Goal: Transaction & Acquisition: Purchase product/service

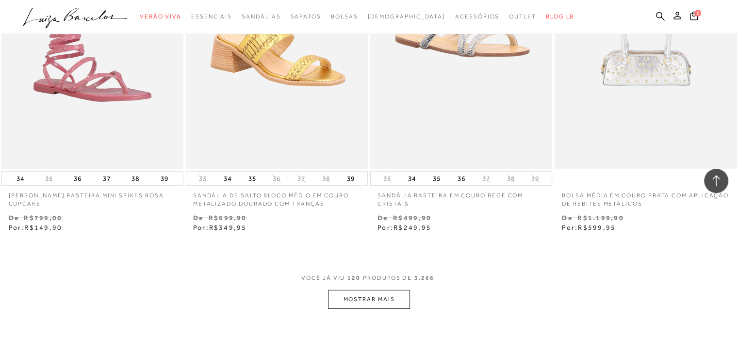
scroll to position [10341, 0]
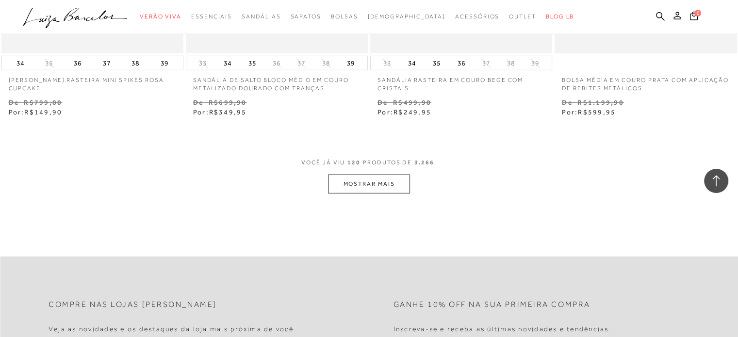
click at [341, 178] on button "MOSTRAR MAIS" at bounding box center [369, 184] width 82 height 19
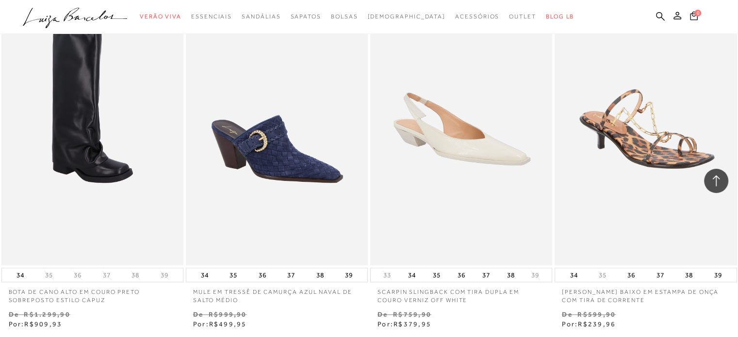
scroll to position [12380, 0]
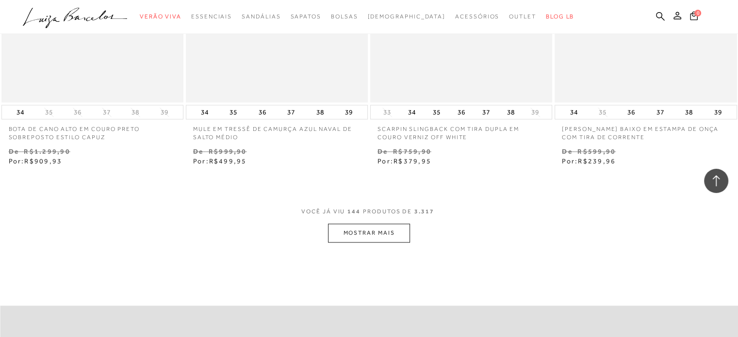
click at [355, 225] on button "MOSTRAR MAIS" at bounding box center [369, 233] width 82 height 19
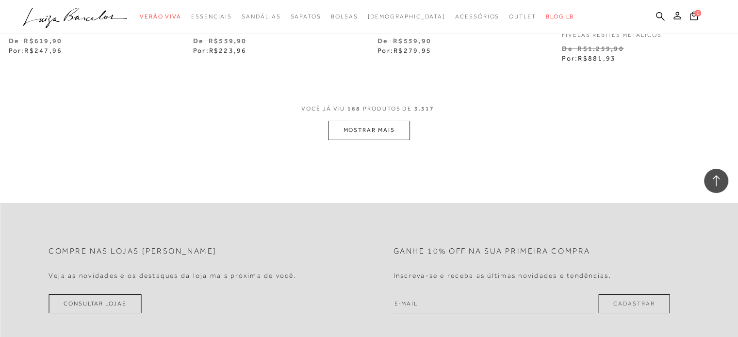
scroll to position [14564, 0]
click at [371, 130] on button "MOSTRAR MAIS" at bounding box center [369, 128] width 82 height 19
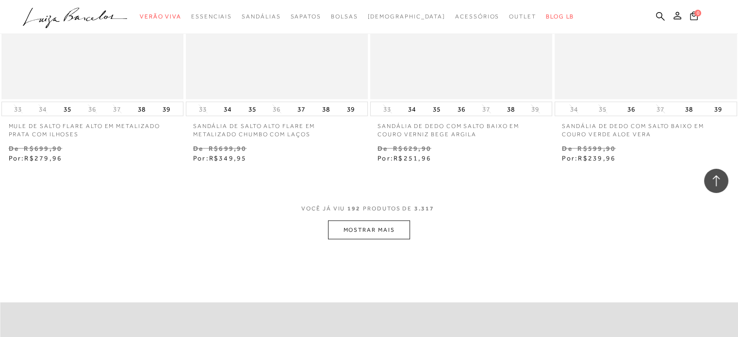
scroll to position [16555, 0]
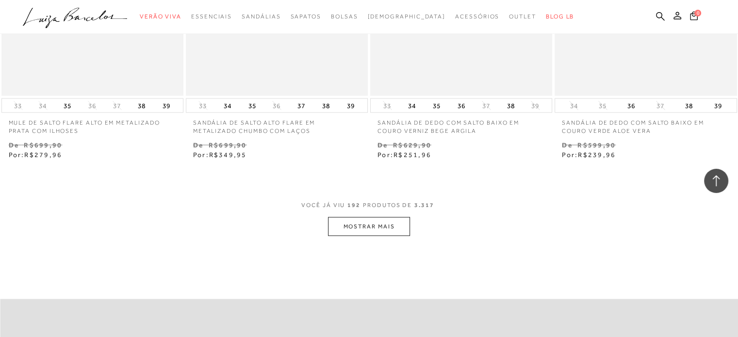
click at [339, 225] on button "MOSTRAR MAIS" at bounding box center [369, 226] width 82 height 19
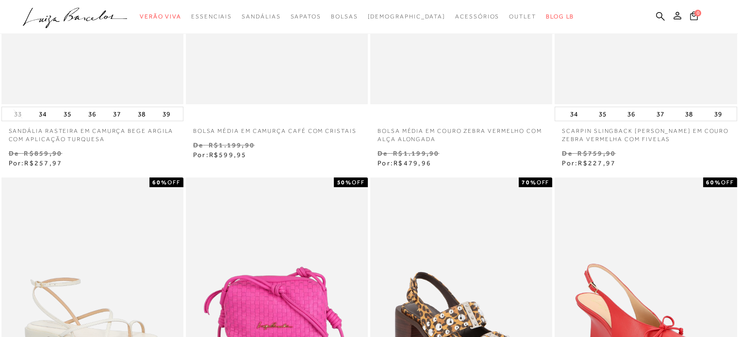
scroll to position [0, 0]
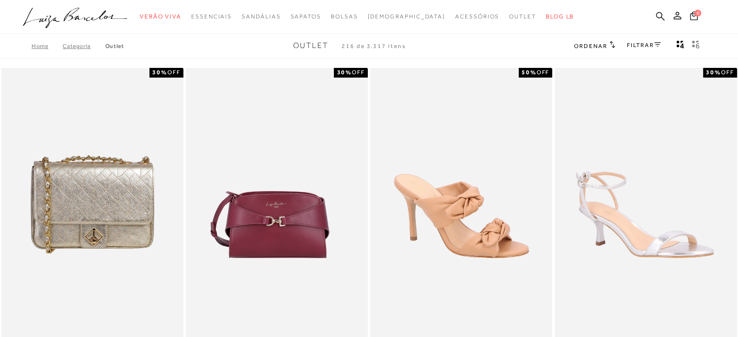
click at [646, 49] on div "FILTRAR" at bounding box center [644, 46] width 34 height 13
click at [647, 47] on link "FILTRAR" at bounding box center [644, 45] width 34 height 7
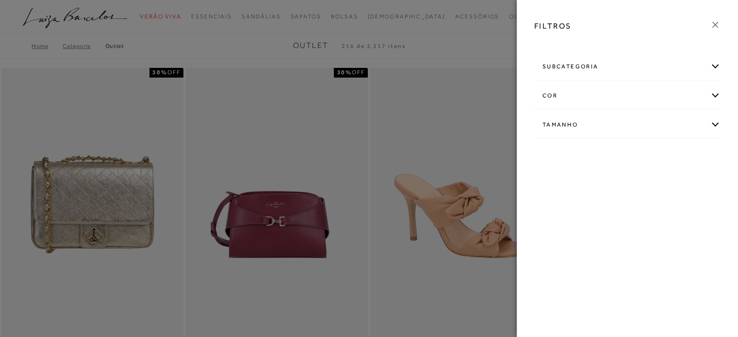
click at [577, 66] on div "subcategoria" at bounding box center [627, 67] width 185 height 26
click at [552, 96] on span "Bolsas" at bounding box center [551, 92] width 17 height 7
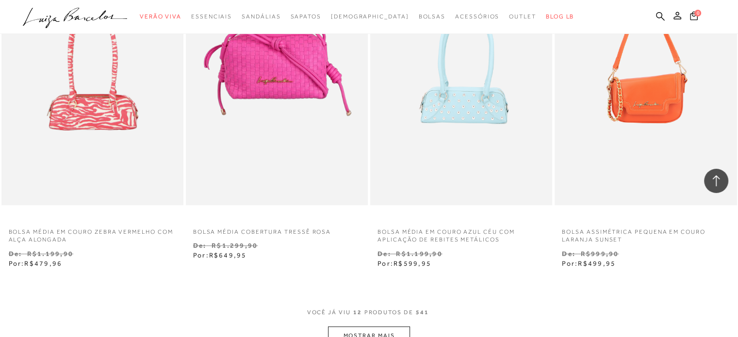
scroll to position [922, 0]
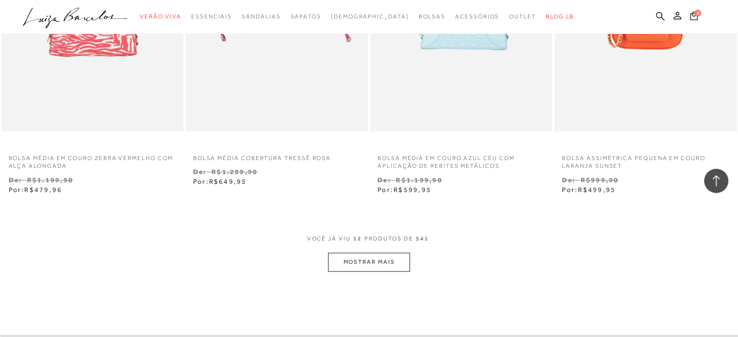
click at [358, 259] on button "MOSTRAR MAIS" at bounding box center [369, 262] width 82 height 19
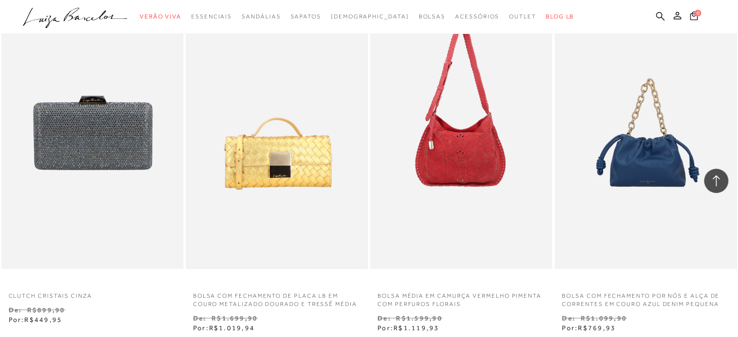
scroll to position [1990, 0]
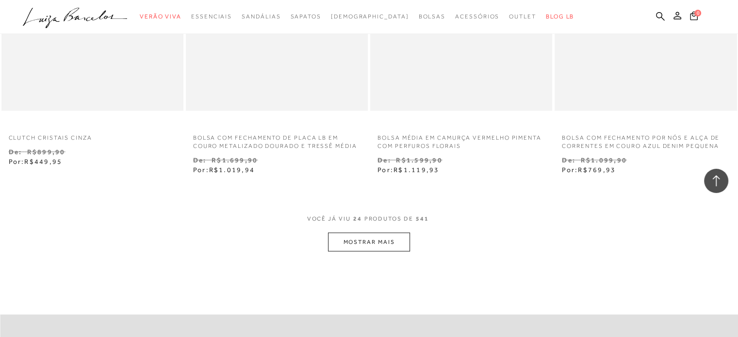
click at [359, 250] on button "MOSTRAR MAIS" at bounding box center [369, 242] width 82 height 19
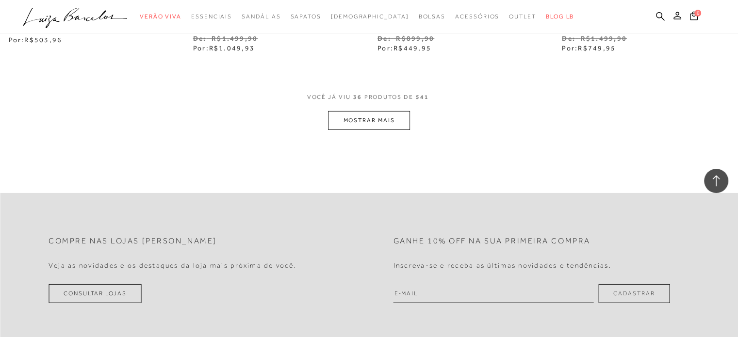
scroll to position [3204, 0]
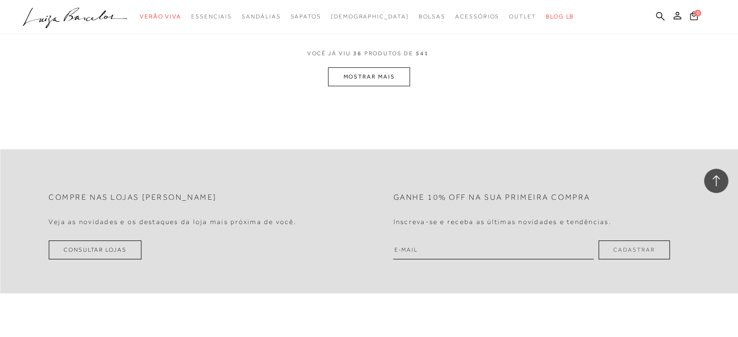
click at [359, 82] on button "MOSTRAR MAIS" at bounding box center [369, 76] width 82 height 19
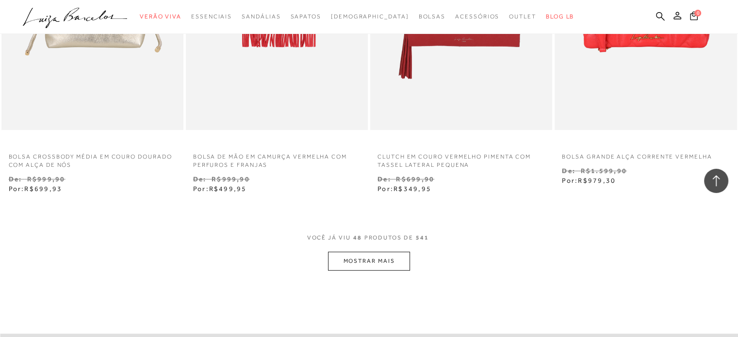
scroll to position [4078, 0]
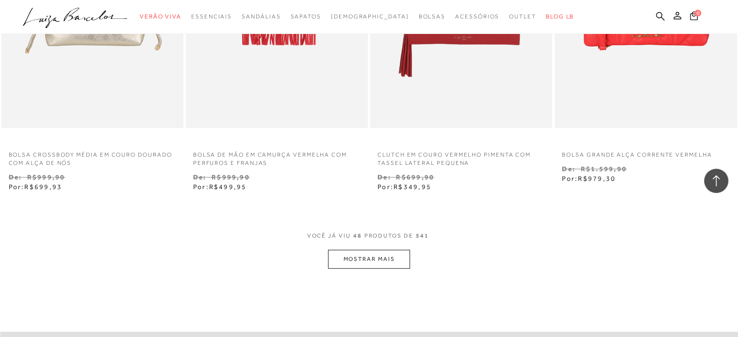
click at [368, 248] on div "VOCê JÁ VIU 48 PRODUTOS DE 541" at bounding box center [369, 241] width 124 height 18
click at [367, 254] on button "MOSTRAR MAIS" at bounding box center [369, 259] width 82 height 19
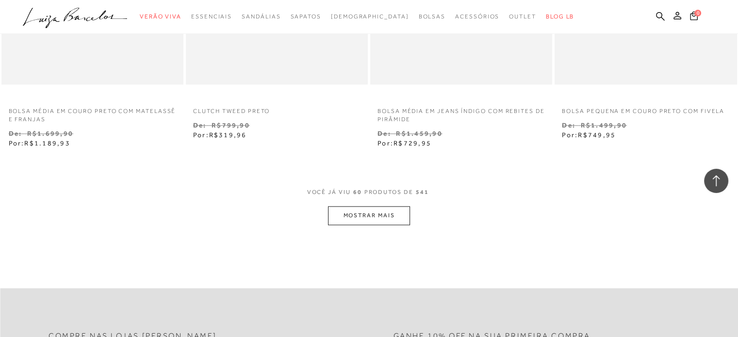
scroll to position [5195, 0]
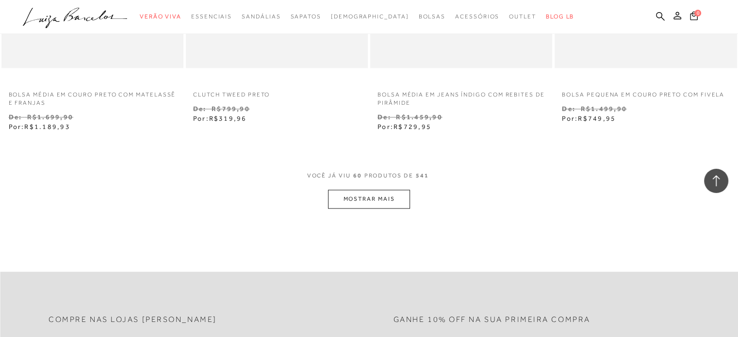
click at [359, 194] on button "MOSTRAR MAIS" at bounding box center [369, 199] width 82 height 19
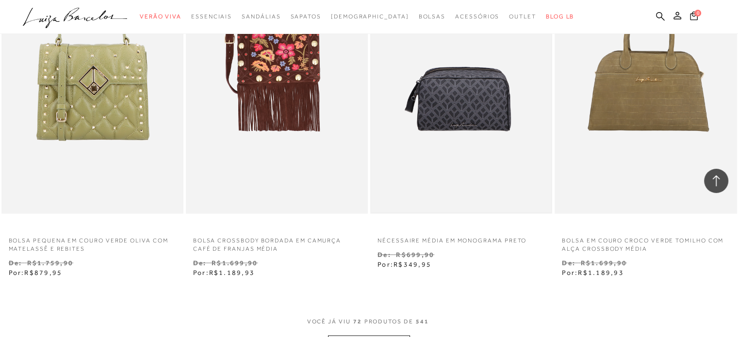
scroll to position [6311, 0]
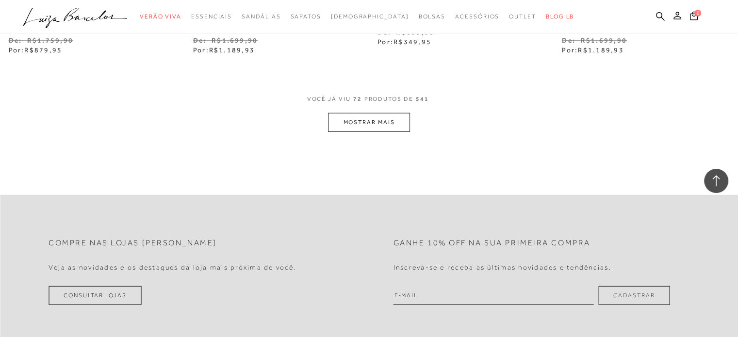
click at [369, 127] on button "MOSTRAR MAIS" at bounding box center [369, 122] width 82 height 19
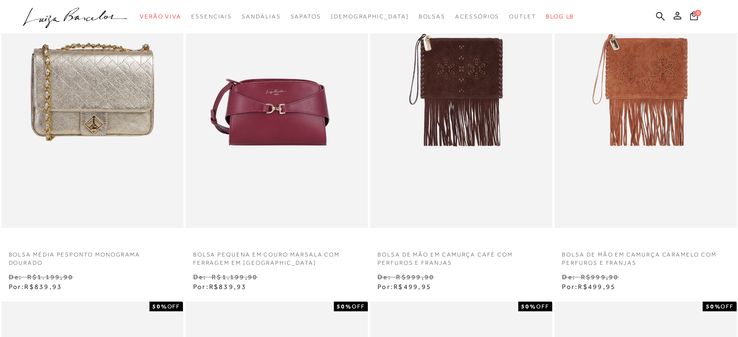
scroll to position [0, 0]
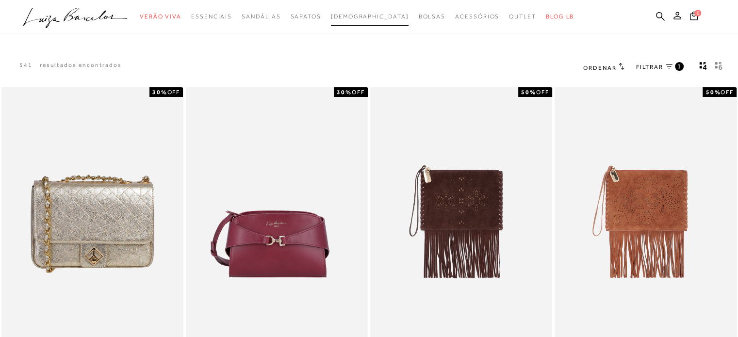
click at [367, 17] on span "[DEMOGRAPHIC_DATA]" at bounding box center [370, 16] width 78 height 7
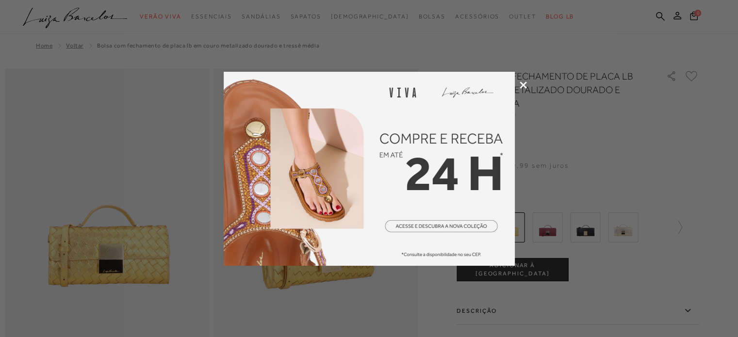
click at [521, 82] on icon at bounding box center [523, 85] width 7 height 7
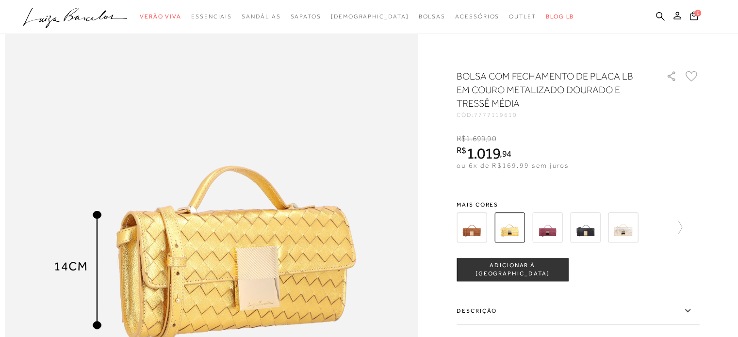
scroll to position [631, 0]
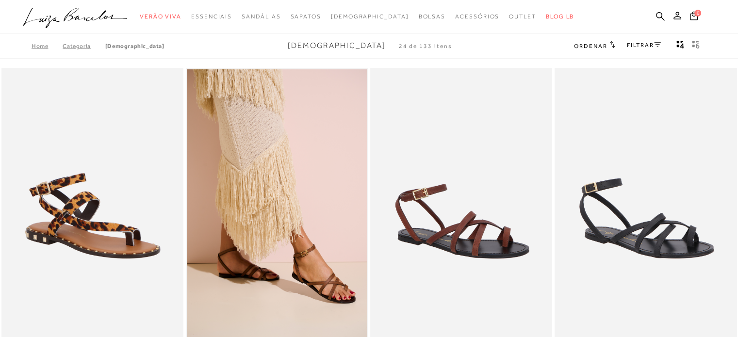
click at [601, 50] on h2 "Ordenar" at bounding box center [594, 46] width 41 height 10
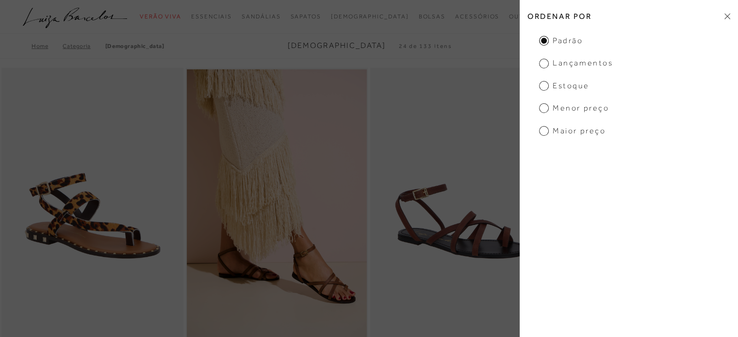
click at [566, 109] on span "Menor preço" at bounding box center [574, 108] width 70 height 11
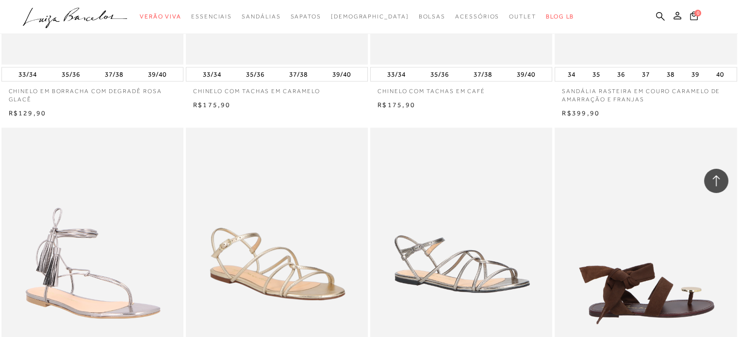
scroll to position [1117, 0]
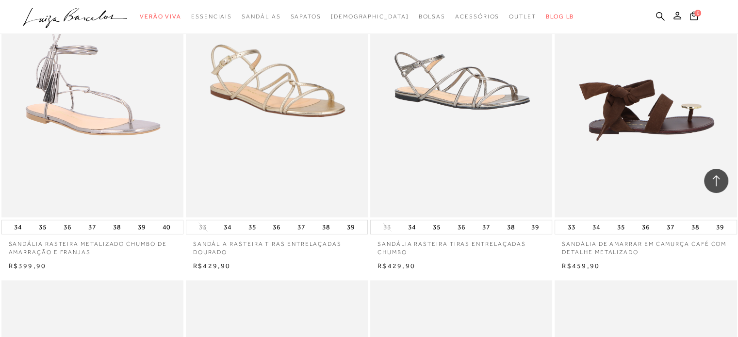
drag, startPoint x: 615, startPoint y: 126, endPoint x: 601, endPoint y: 118, distance: 15.9
click at [601, 118] on img at bounding box center [646, 80] width 181 height 273
